Goal: Task Accomplishment & Management: Use online tool/utility

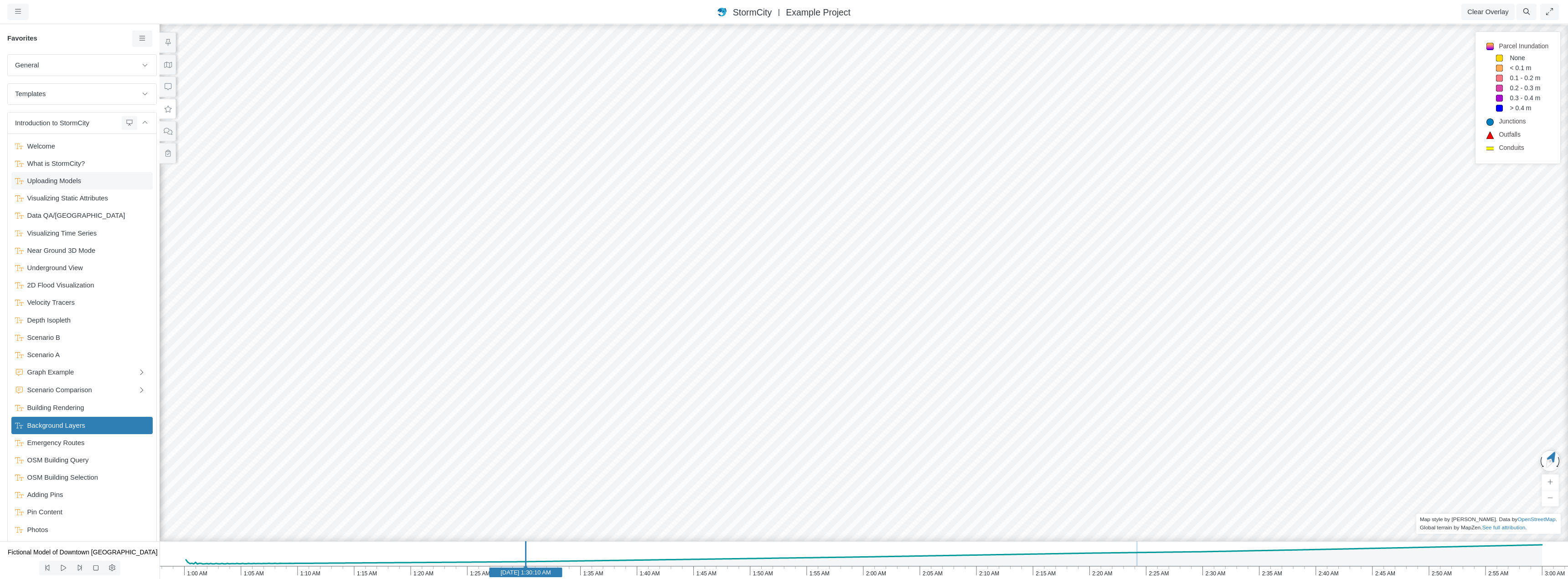
click at [55, 181] on span "Uploading Models" at bounding box center [82, 181] width 118 height 10
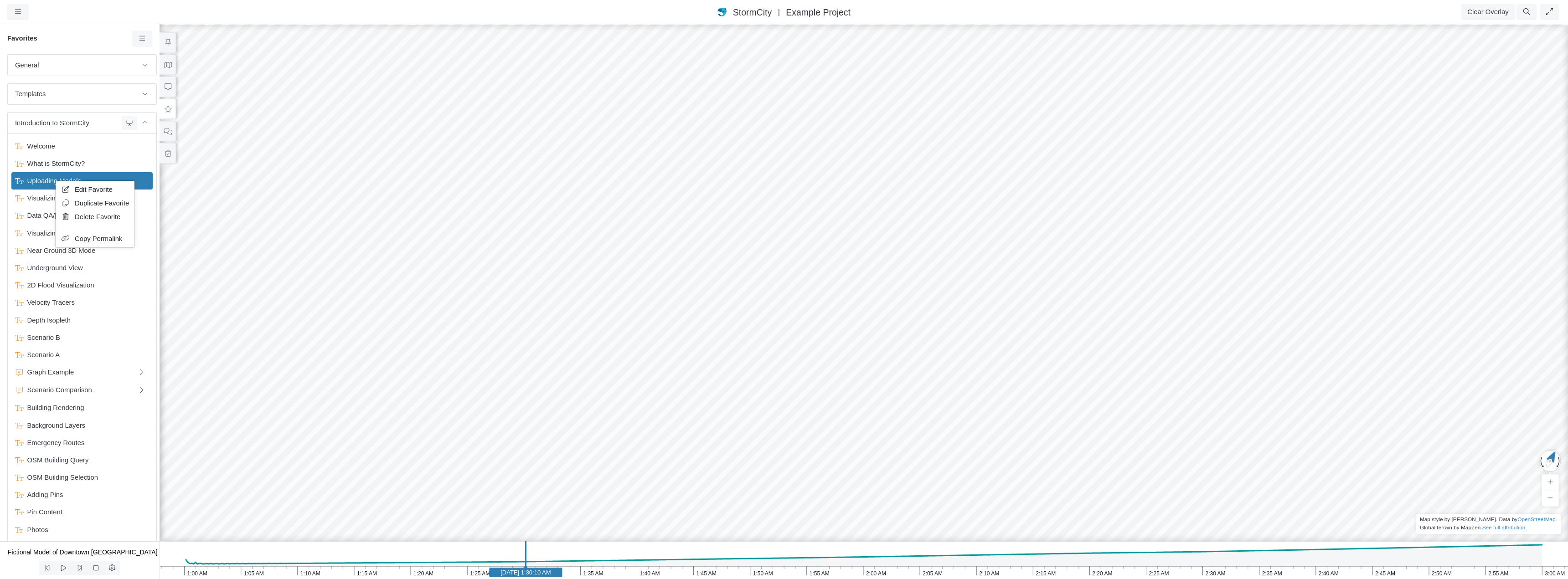
click at [85, 187] on span "Edit Favorite" at bounding box center [94, 190] width 38 height 8
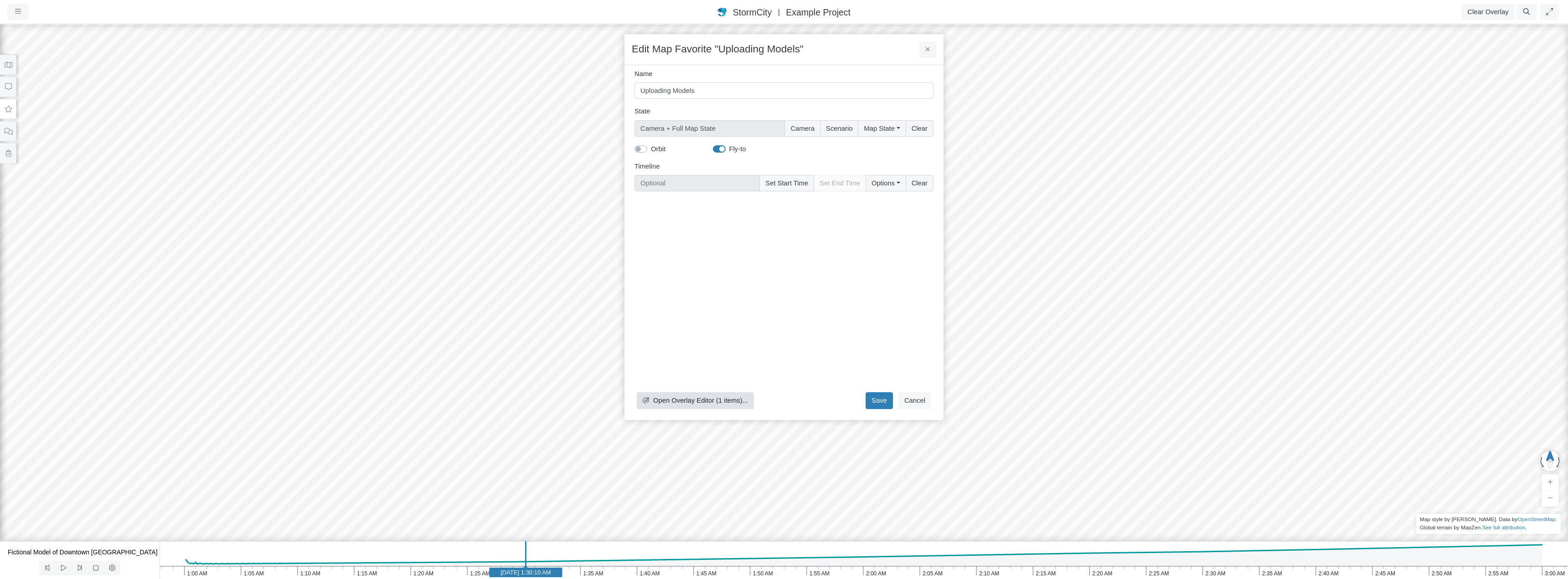
click at [688, 400] on span "Open Overlay Editor (1 items)..." at bounding box center [700, 400] width 95 height 8
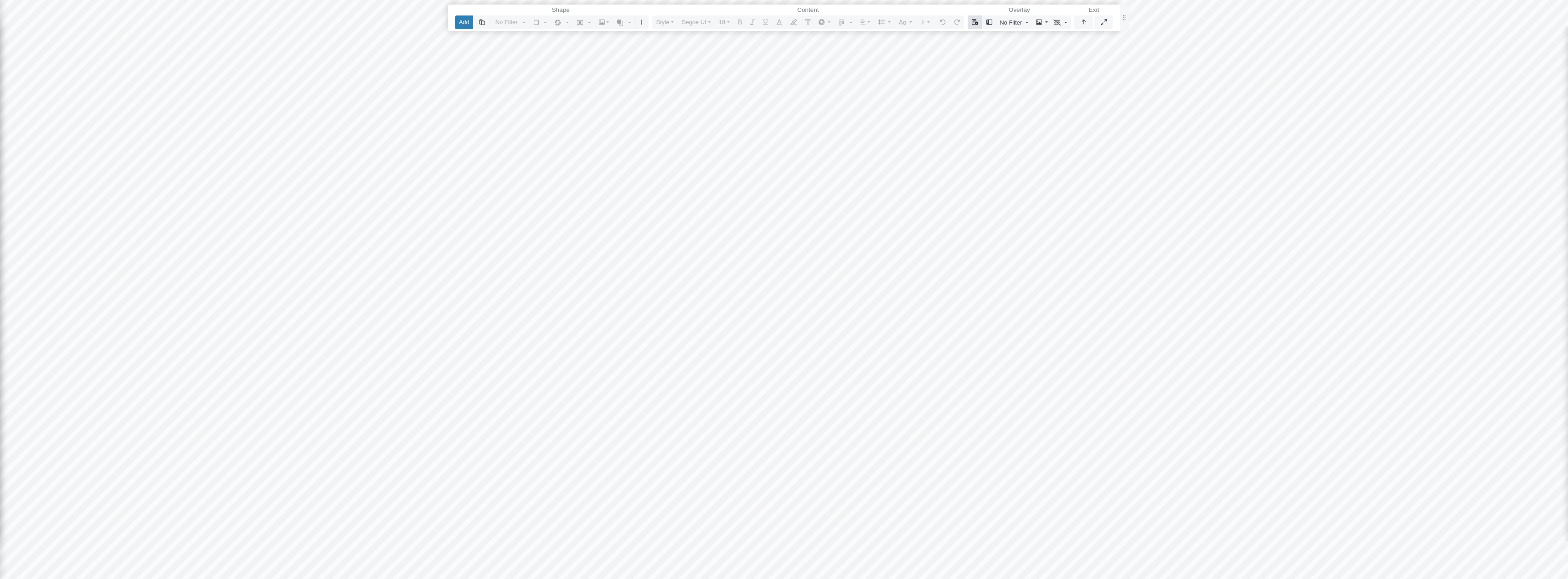
click at [973, 22] on icon "button" at bounding box center [974, 22] width 7 height 6
click at [974, 23] on icon "button" at bounding box center [974, 22] width 7 height 6
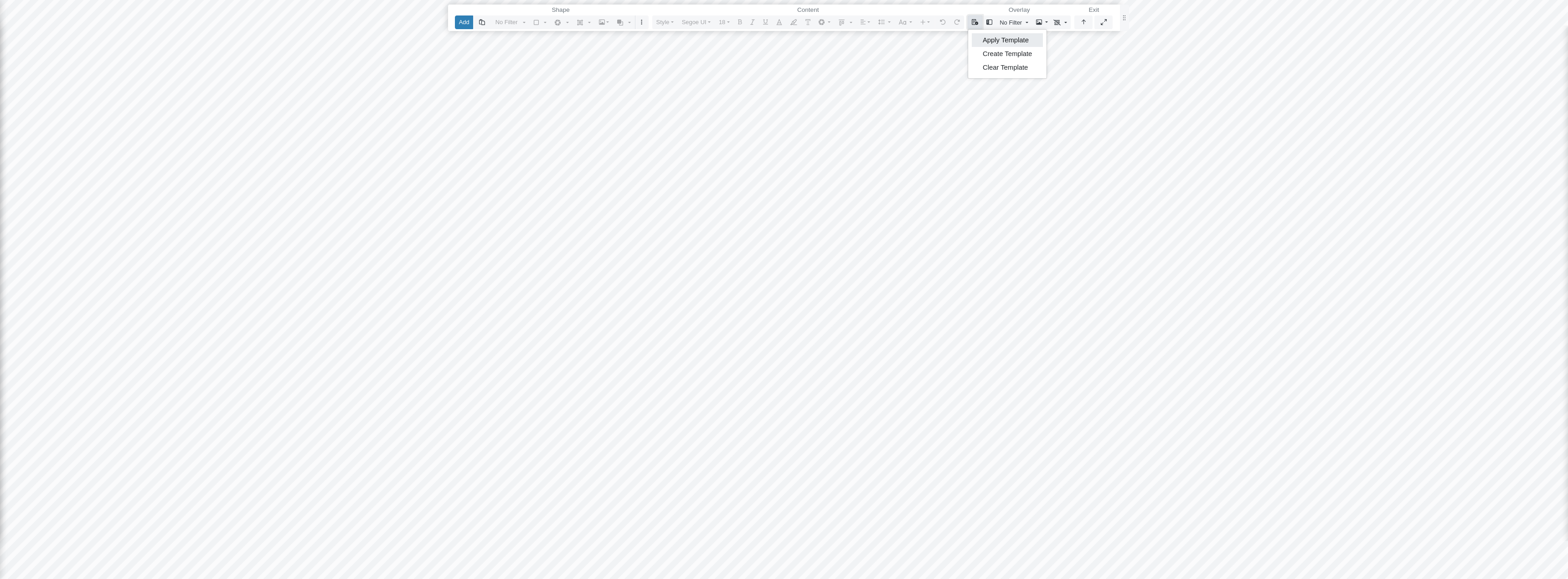
click at [981, 39] on link "Apply Template" at bounding box center [1006, 40] width 71 height 14
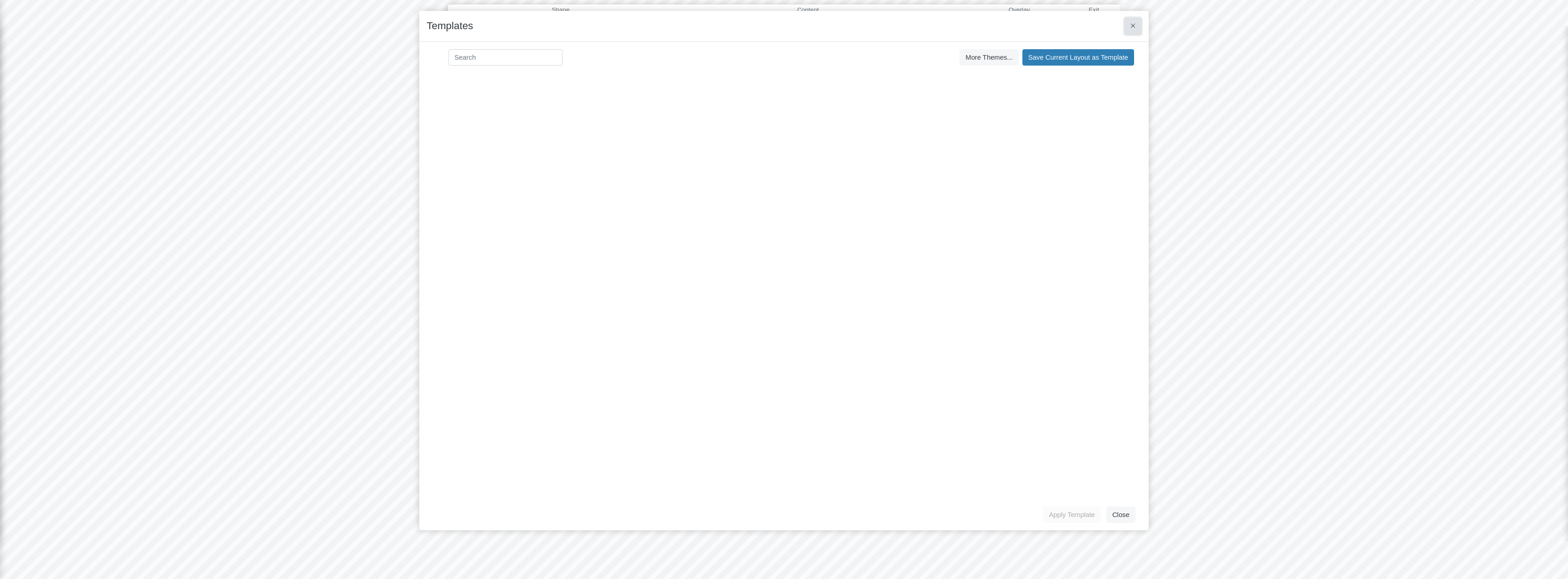
click at [1130, 29] on icon at bounding box center [1132, 25] width 5 height 7
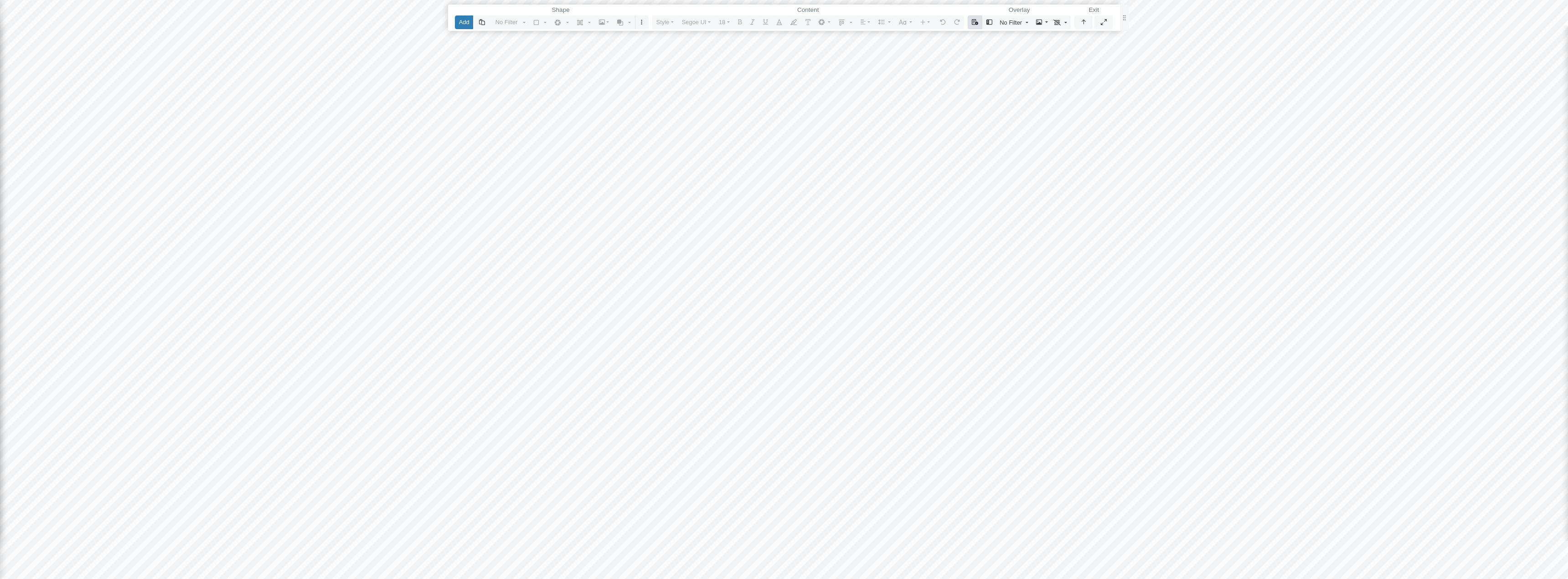
click at [974, 22] on icon "button" at bounding box center [974, 22] width 7 height 6
click at [990, 53] on link "Create Template" at bounding box center [1006, 54] width 71 height 14
